Goal: Task Accomplishment & Management: Use online tool/utility

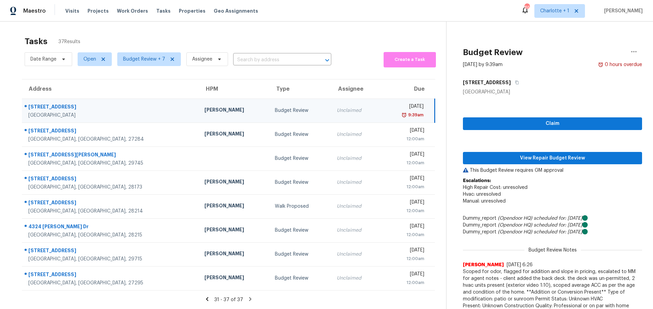
scroll to position [29, 0]
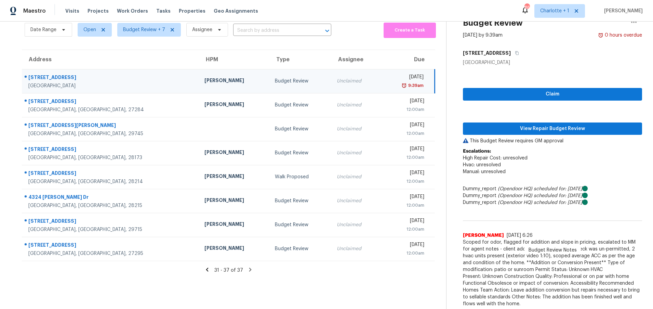
click at [210, 267] on div "31 - 37 of 37" at bounding box center [228, 269] width 435 height 7
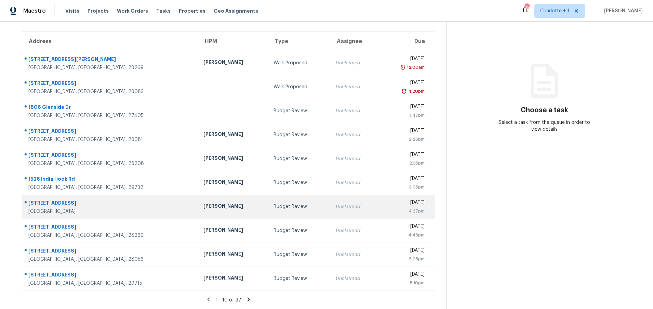
scroll to position [52, 0]
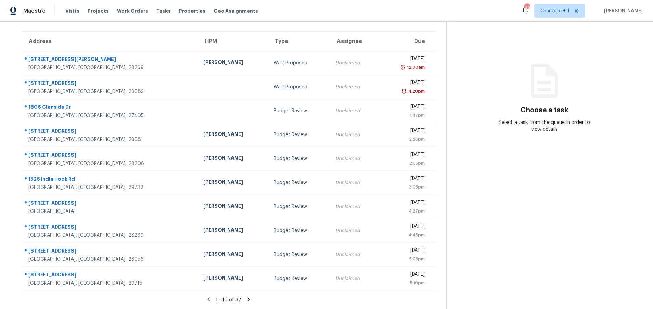
click at [248, 297] on icon at bounding box center [249, 299] width 2 height 4
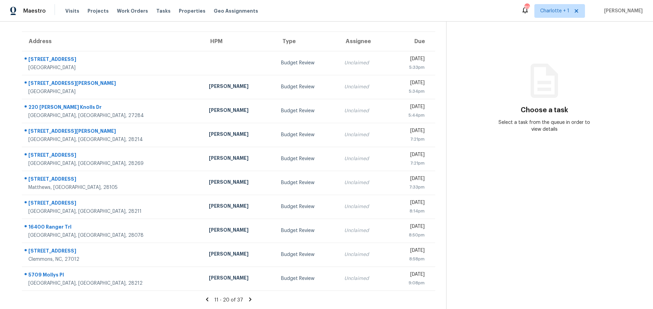
click at [247, 296] on icon at bounding box center [250, 299] width 6 height 6
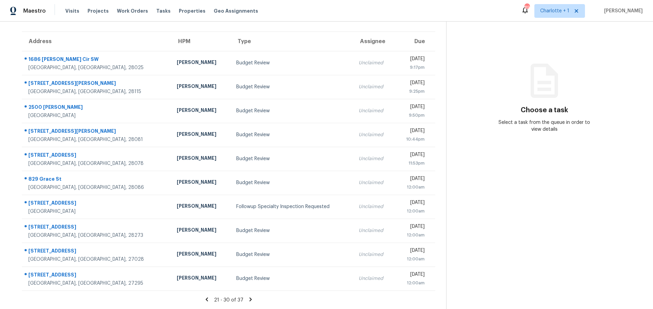
click at [249, 297] on icon at bounding box center [250, 299] width 2 height 4
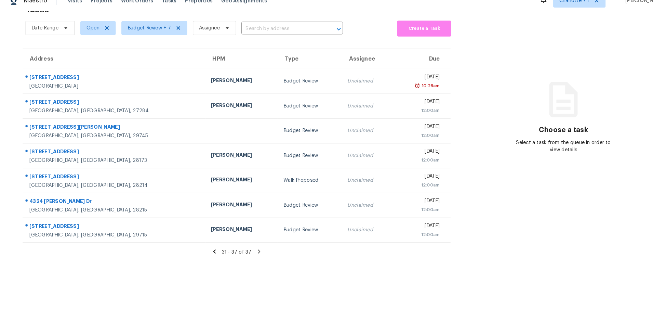
scroll to position [0, 0]
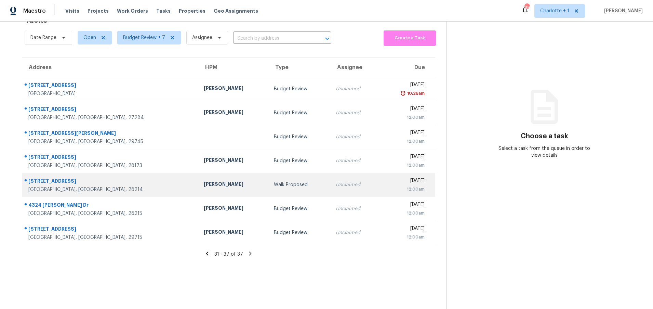
click at [100, 180] on div "137 Birchwood Dr" at bounding box center [110, 182] width 165 height 9
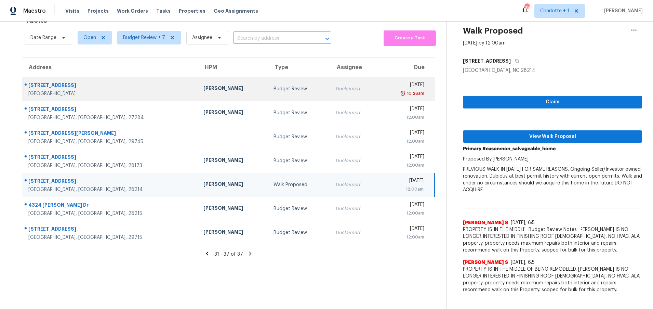
click at [110, 84] on div "655 Widaustin Dr" at bounding box center [110, 86] width 164 height 9
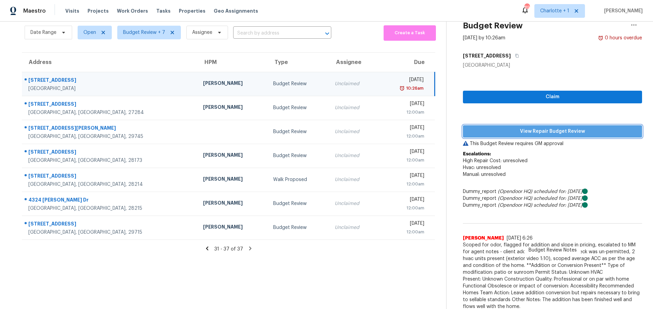
click at [521, 130] on span "View Repair Budget Review" at bounding box center [553, 131] width 168 height 9
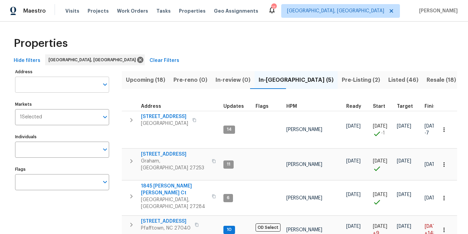
click at [62, 82] on input "Address" at bounding box center [57, 85] width 84 height 16
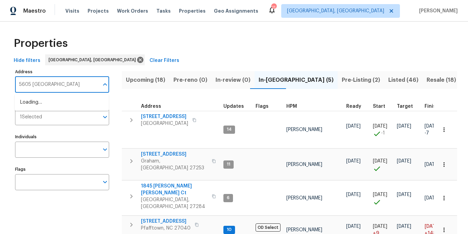
type input "5605 southstone"
click at [69, 107] on li "5605 Southstone Dr Greensboro NC 27406" at bounding box center [62, 102] width 94 height 11
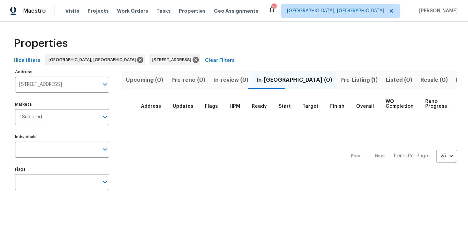
click at [340, 84] on span "Pre-Listing (1)" at bounding box center [358, 80] width 37 height 10
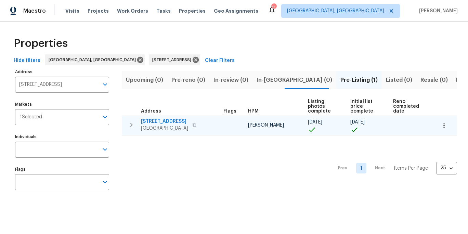
click at [162, 118] on span "5605 Southstone Dr" at bounding box center [164, 121] width 47 height 7
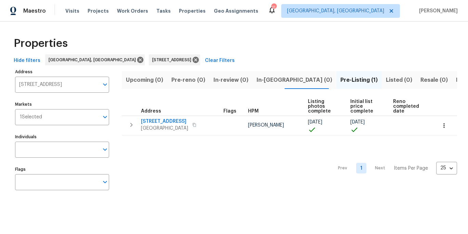
click at [233, 190] on div "Prev 1 Next Items Per Page 25 25 ​" at bounding box center [289, 166] width 335 height 62
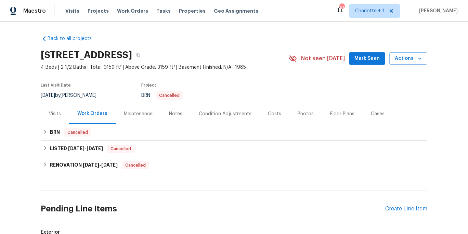
click at [268, 113] on div "Costs" at bounding box center [274, 113] width 13 height 7
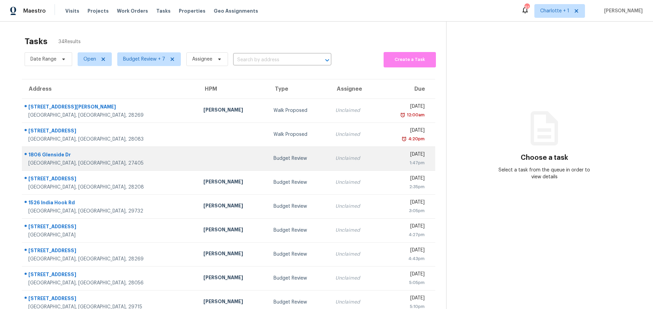
click at [204, 158] on div at bounding box center [233, 159] width 59 height 2
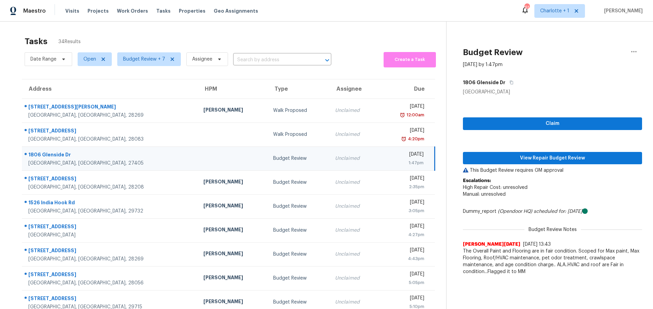
click at [198, 161] on td at bounding box center [233, 158] width 70 height 24
click at [521, 152] on button "View Repair Budget Review" at bounding box center [552, 158] width 179 height 13
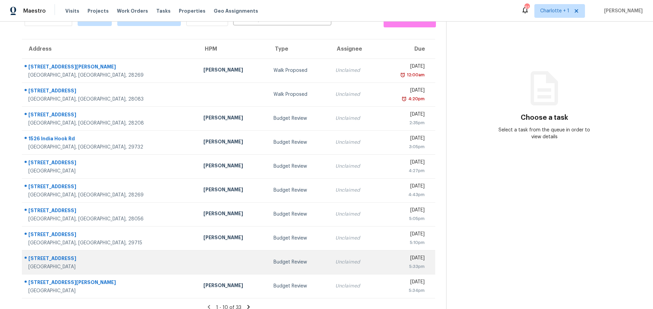
scroll to position [46, 0]
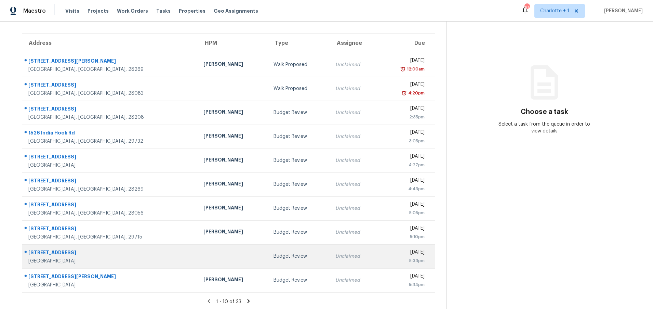
click at [121, 258] on div "[GEOGRAPHIC_DATA]" at bounding box center [110, 261] width 164 height 7
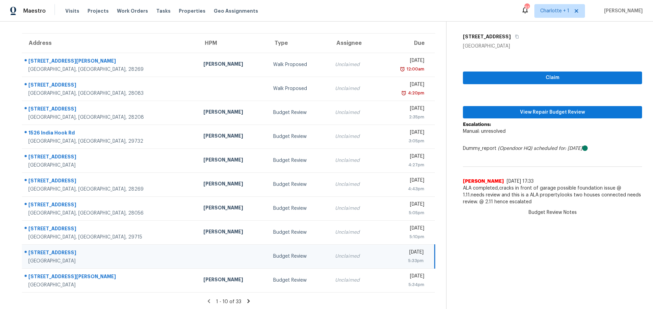
click at [247, 300] on icon at bounding box center [248, 301] width 2 height 4
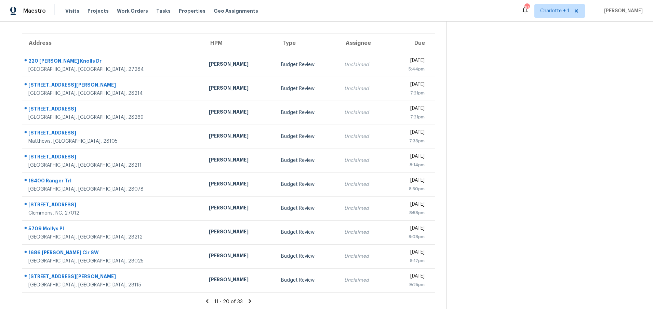
click at [247, 300] on icon at bounding box center [250, 301] width 6 height 6
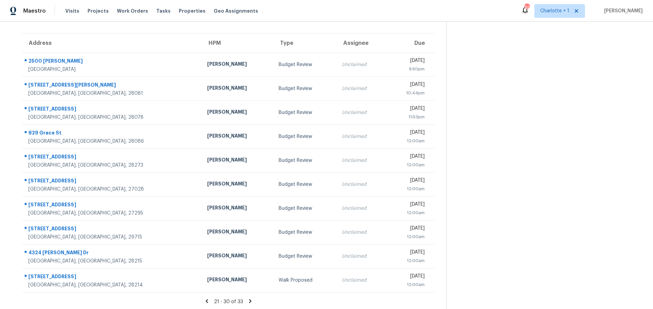
click at [247, 299] on icon at bounding box center [250, 301] width 6 height 6
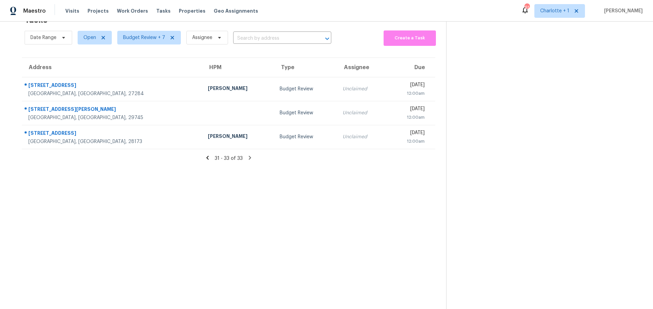
click at [206, 155] on icon at bounding box center [208, 158] width 6 height 6
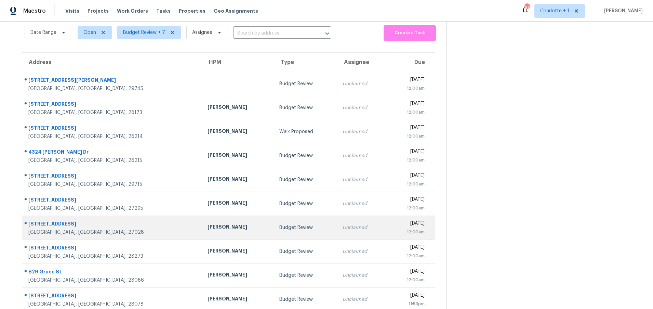
scroll to position [46, 0]
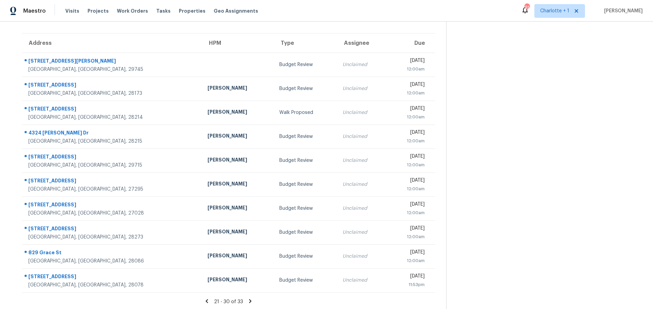
click at [204, 299] on icon at bounding box center [207, 301] width 6 height 6
click at [207, 302] on icon at bounding box center [207, 301] width 6 height 6
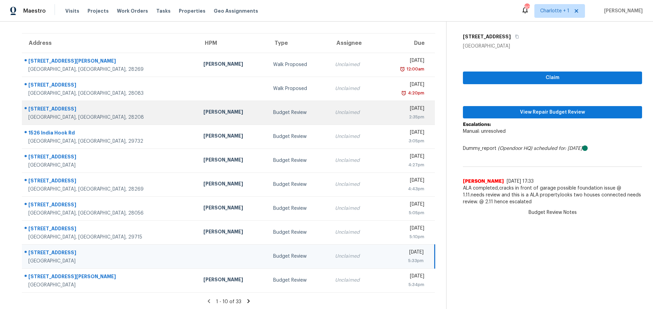
click at [204, 112] on div "[PERSON_NAME]" at bounding box center [233, 112] width 59 height 9
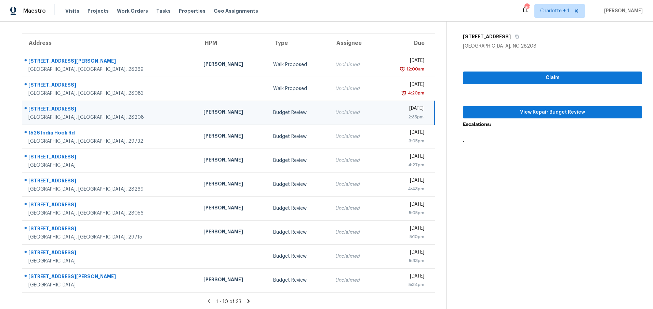
click at [198, 120] on td "[PERSON_NAME]" at bounding box center [233, 113] width 70 height 24
click at [530, 118] on button "View Repair Budget Review" at bounding box center [552, 112] width 179 height 13
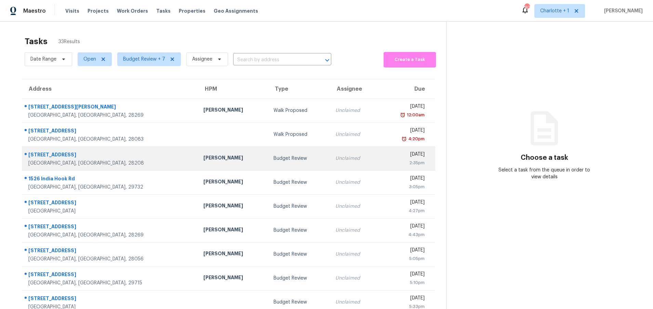
click at [125, 160] on div "[GEOGRAPHIC_DATA], [GEOGRAPHIC_DATA], 28208" at bounding box center [110, 163] width 164 height 7
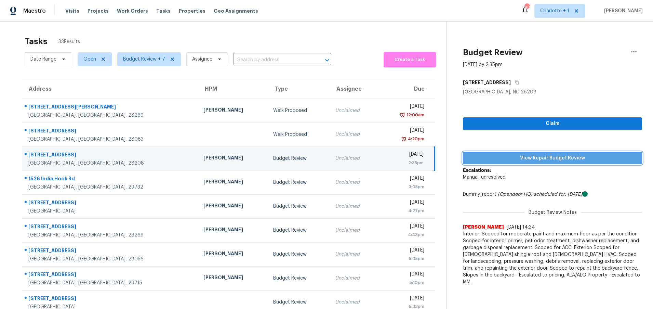
click at [498, 161] on span "View Repair Budget Review" at bounding box center [553, 158] width 168 height 9
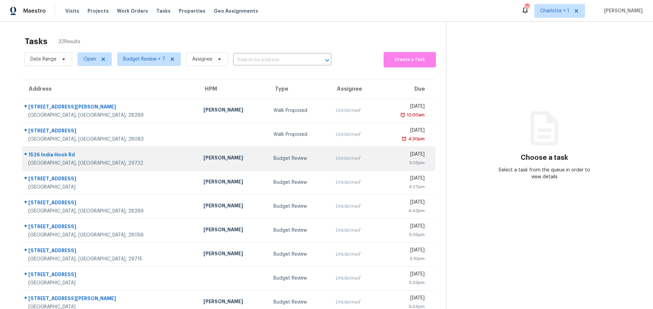
click at [330, 152] on td "Unclaimed" at bounding box center [354, 158] width 49 height 24
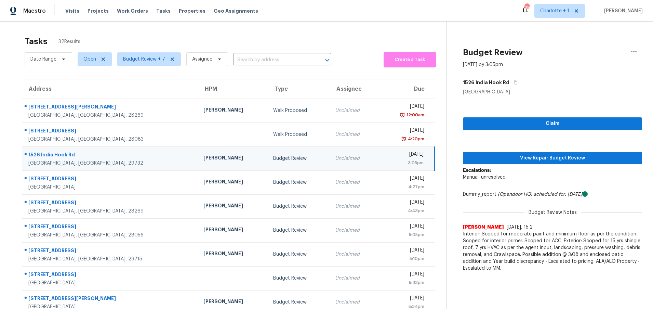
drag, startPoint x: 199, startPoint y: 38, endPoint x: 197, endPoint y: 43, distance: 5.4
click at [199, 38] on div "Tasks 32 Results" at bounding box center [236, 41] width 422 height 18
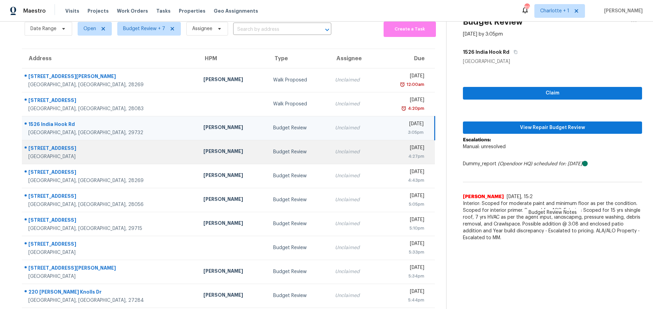
scroll to position [52, 0]
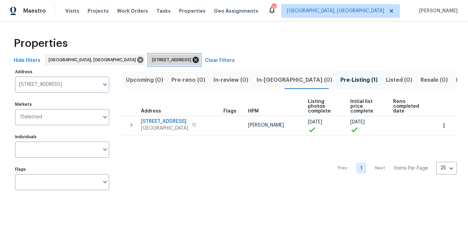
click at [192, 58] on icon at bounding box center [196, 60] width 8 height 8
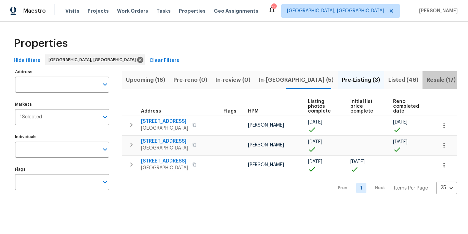
click at [427, 82] on span "Resale (17)" at bounding box center [441, 80] width 29 height 10
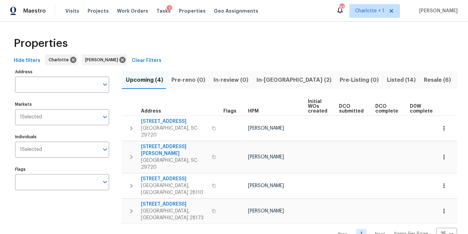
scroll to position [0, 113]
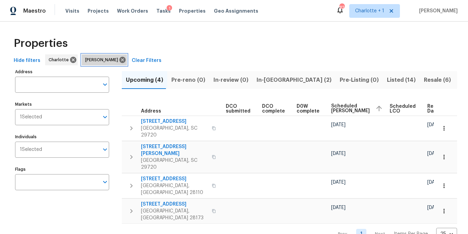
click at [120, 58] on icon at bounding box center [122, 60] width 6 height 6
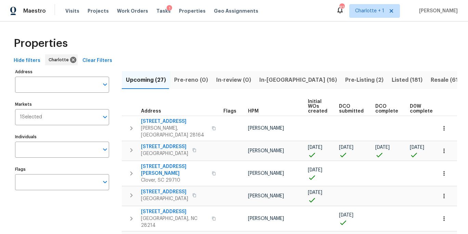
click at [330, 45] on div "Properties" at bounding box center [234, 43] width 446 height 22
click at [305, 57] on div "Hide filters Charlotte Clear Filters" at bounding box center [234, 60] width 446 height 13
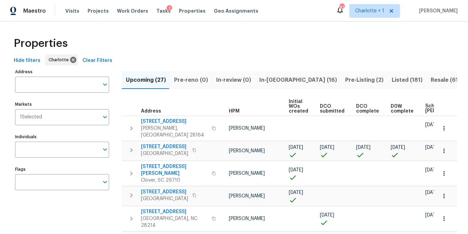
scroll to position [0, 36]
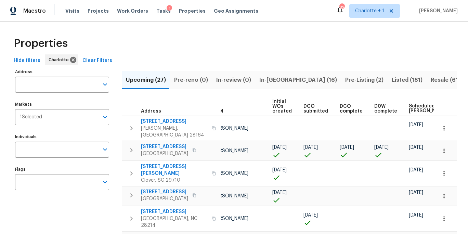
click at [412, 110] on span "Scheduled [PERSON_NAME]" at bounding box center [428, 109] width 39 height 10
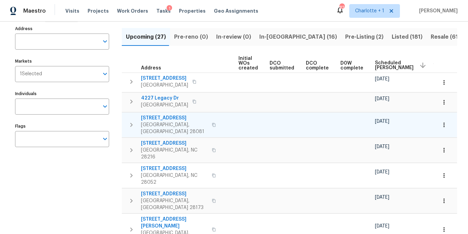
scroll to position [47, 0]
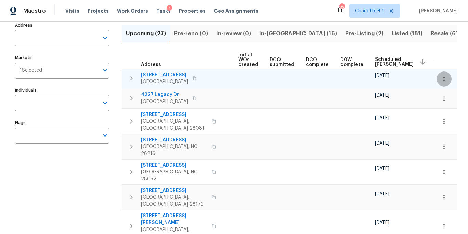
click at [441, 78] on icon "button" at bounding box center [444, 79] width 7 height 7
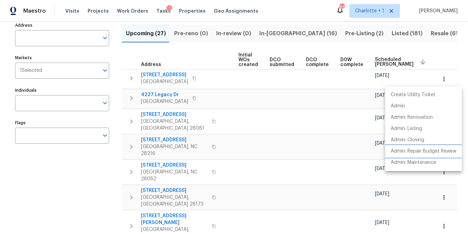
click at [422, 149] on p "Admin: Repair Budget Review" at bounding box center [424, 151] width 66 height 7
